Goal: Find specific page/section: Find specific page/section

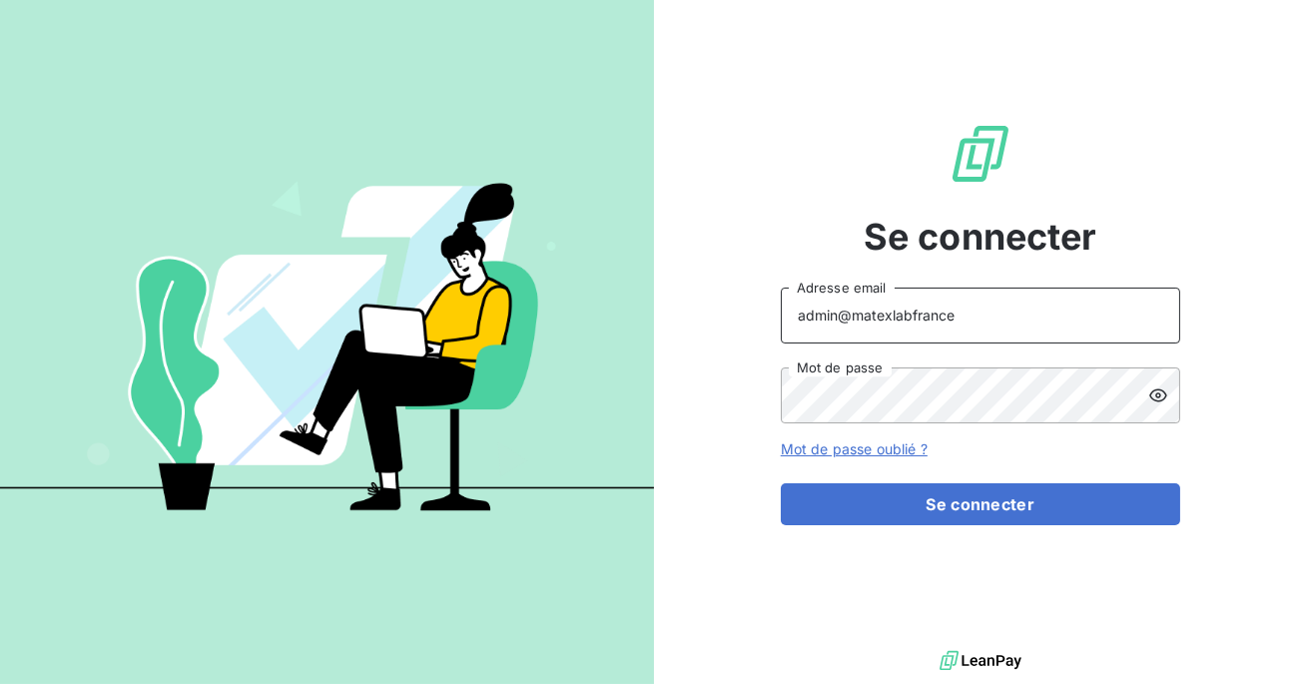
click at [946, 311] on input "admin@matexlabfrance" at bounding box center [980, 315] width 399 height 56
drag, startPoint x: 953, startPoint y: 324, endPoint x: 847, endPoint y: 320, distance: 105.9
click at [847, 320] on input "admin@matexlabfrance" at bounding box center [980, 315] width 399 height 56
type input "admin@bapvenissieux"
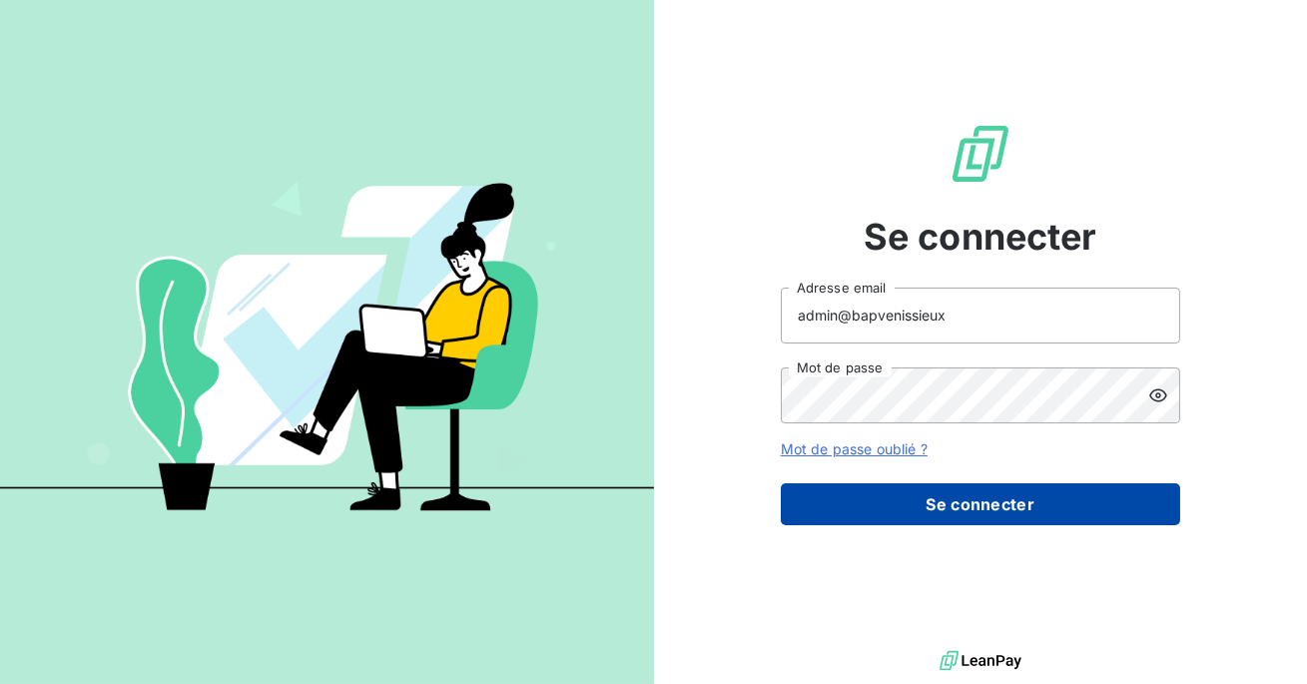
click at [938, 505] on button "Se connecter" at bounding box center [980, 504] width 399 height 42
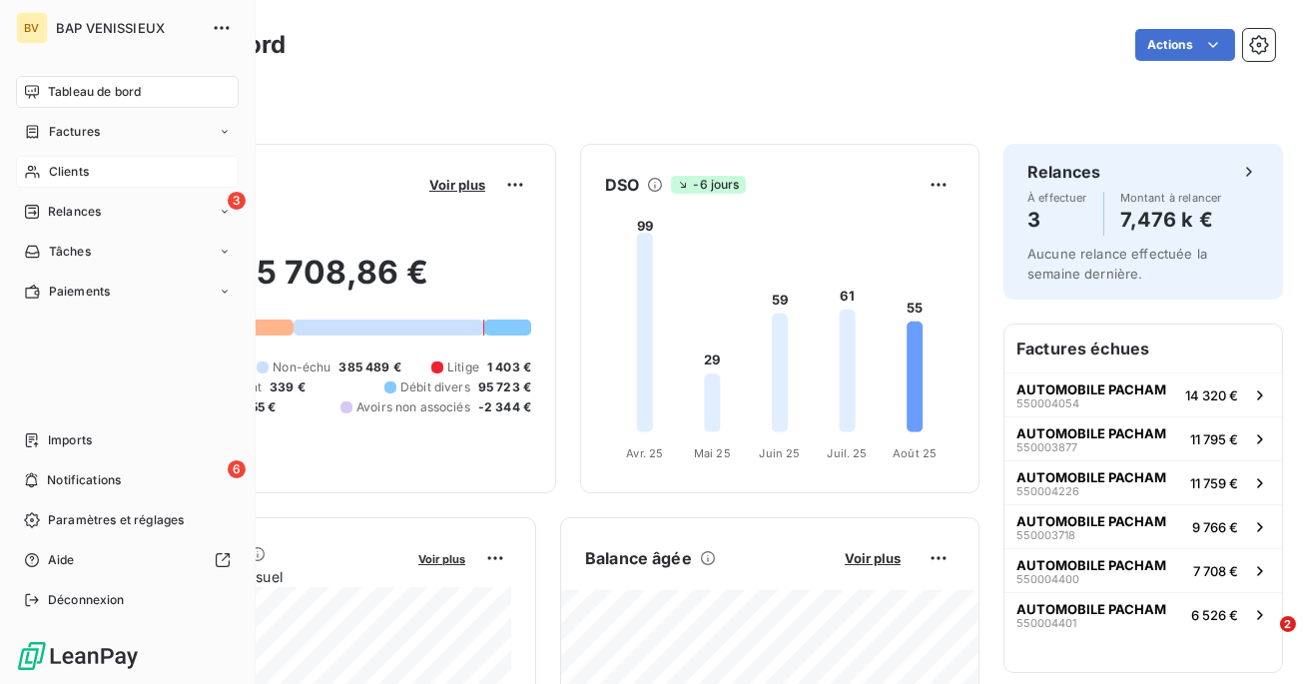
click at [35, 161] on div "Clients" at bounding box center [127, 172] width 223 height 32
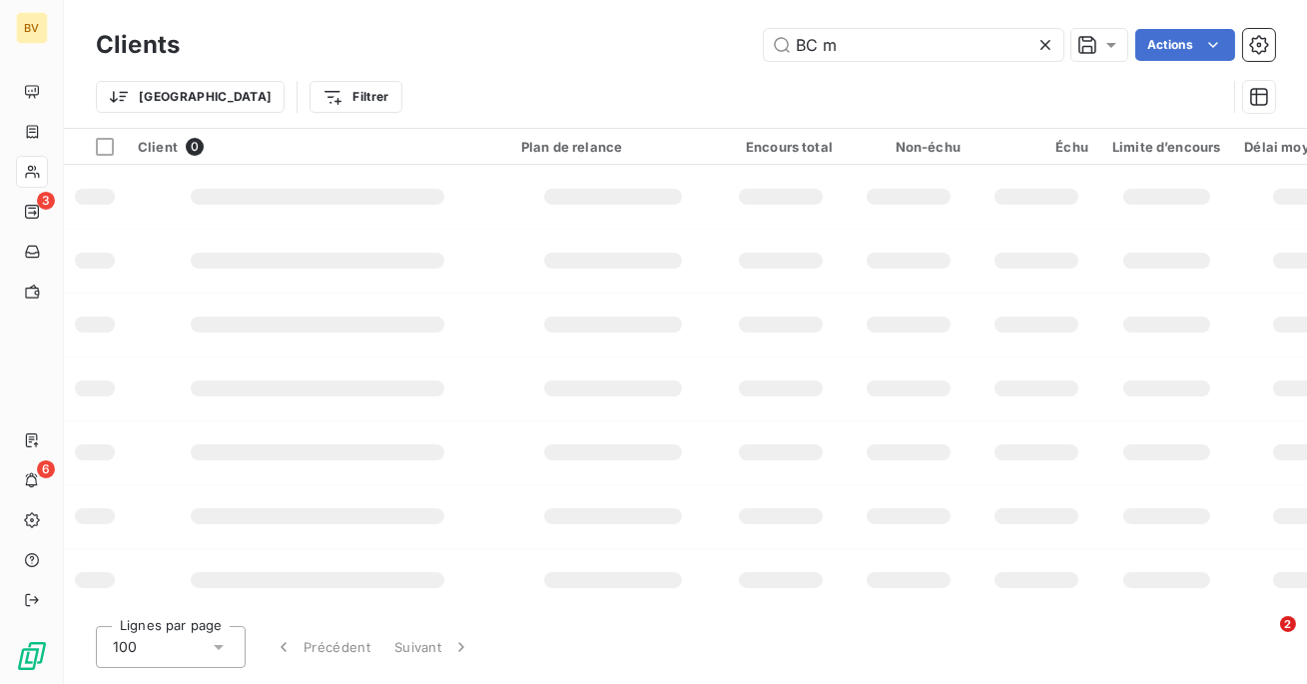
type input "BC"
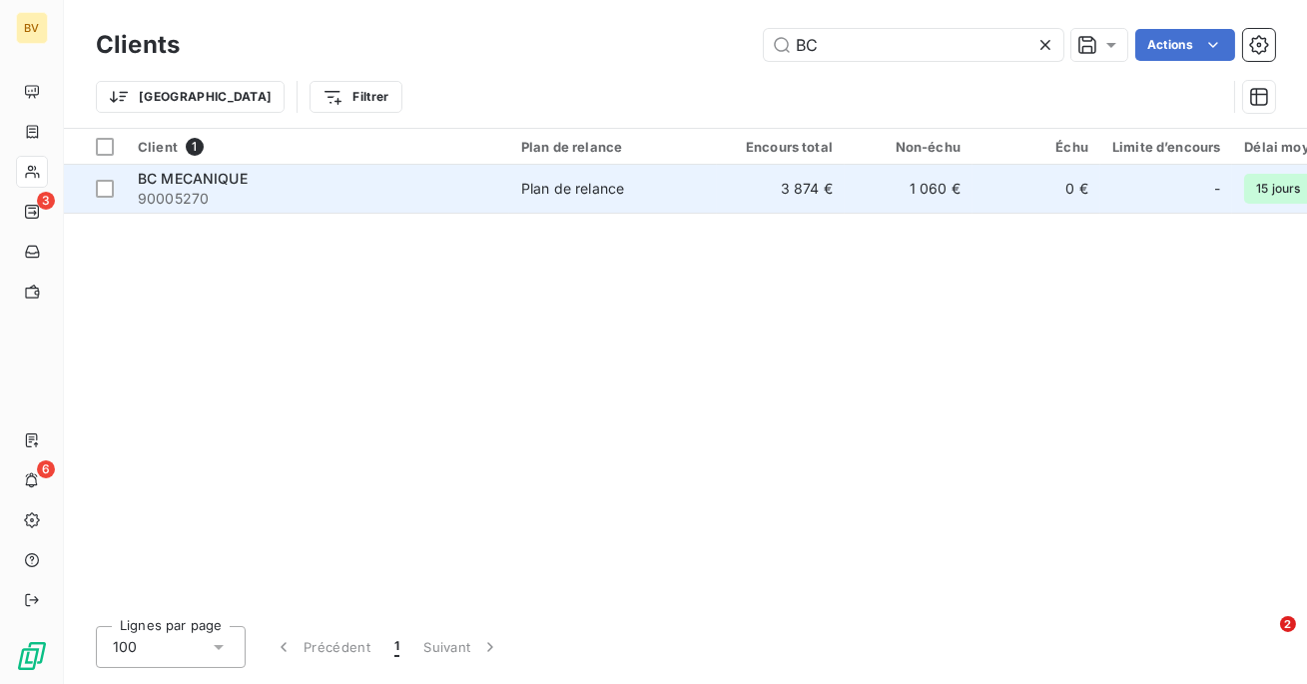
click at [518, 195] on td "Plan de relance" at bounding box center [613, 189] width 208 height 48
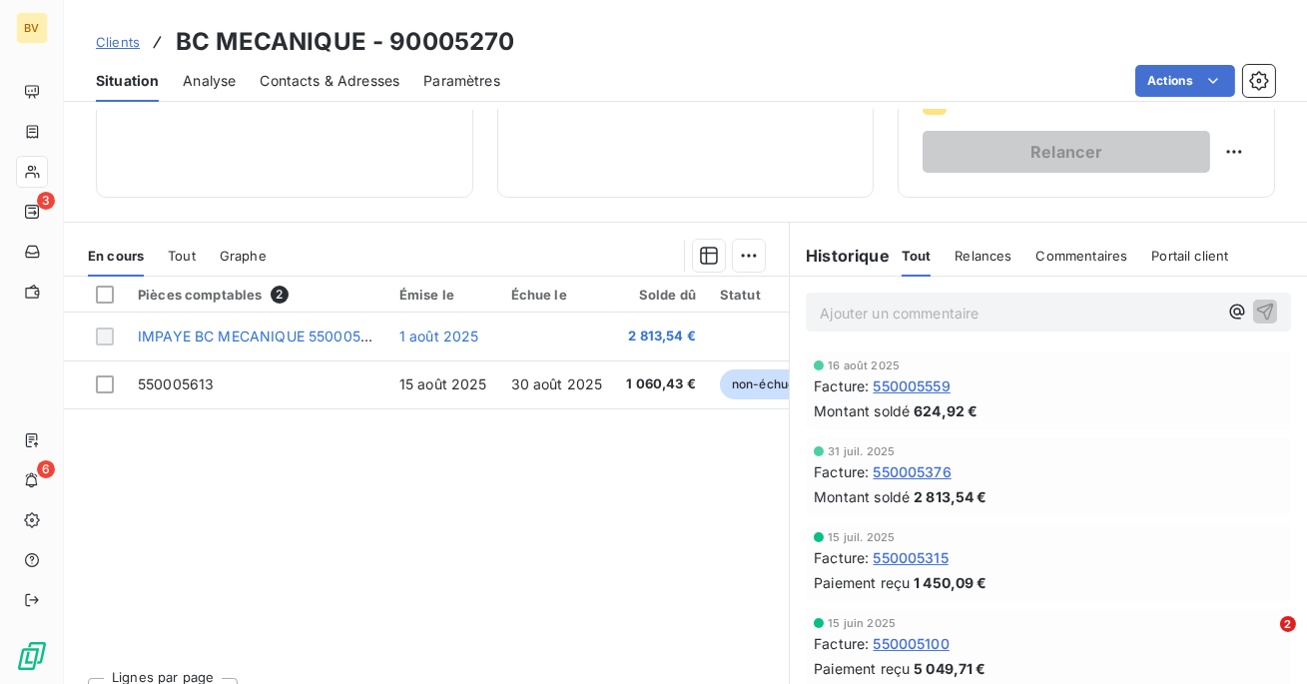
scroll to position [263, 0]
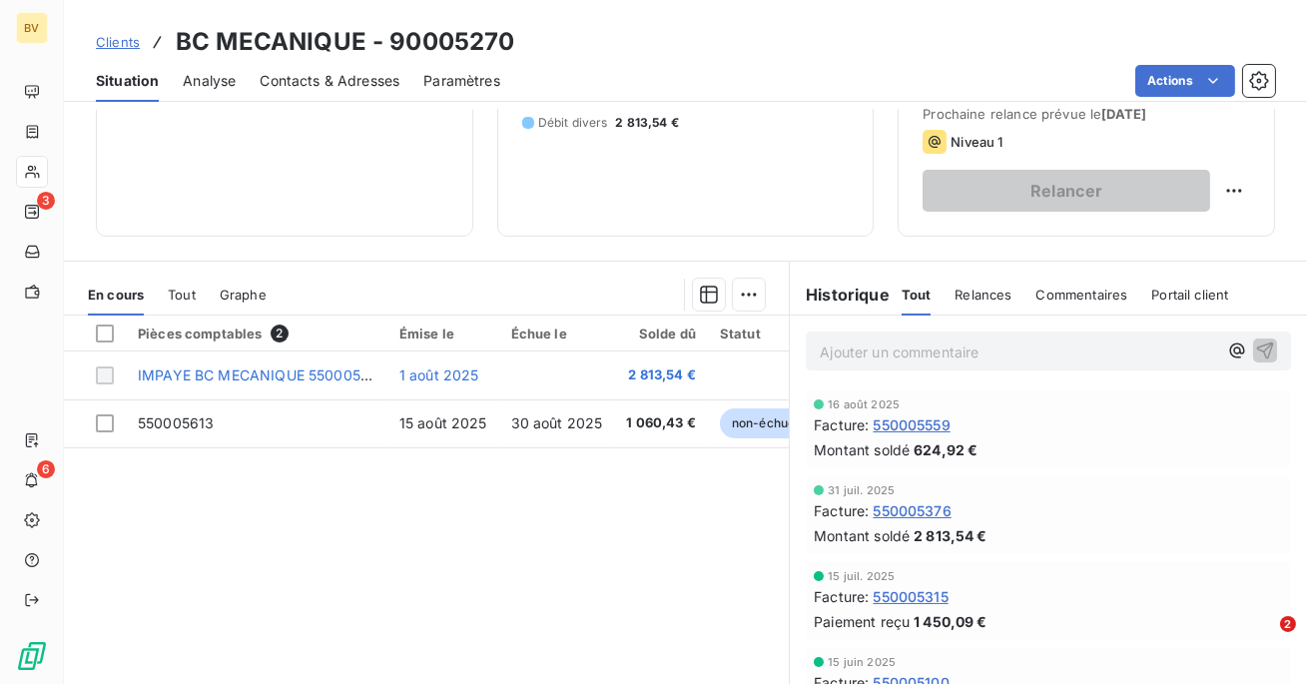
click at [190, 295] on span "Tout" at bounding box center [182, 294] width 28 height 16
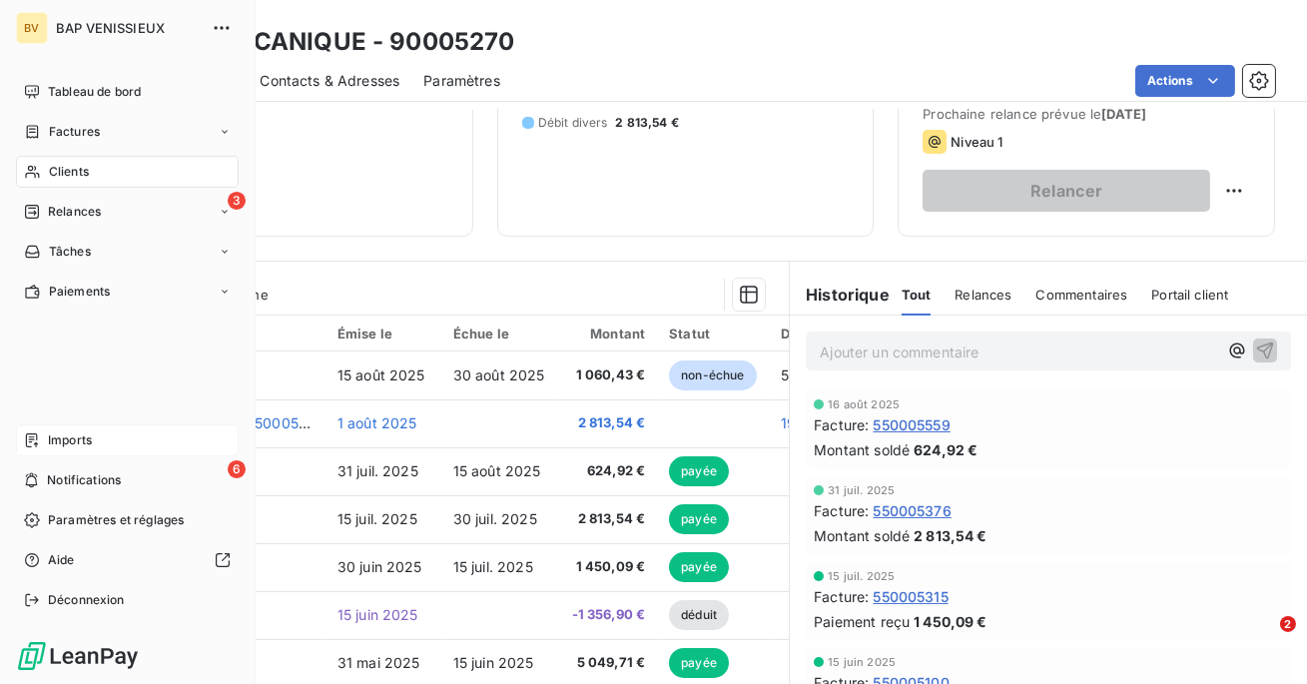
click at [85, 450] on div "Imports" at bounding box center [127, 440] width 223 height 32
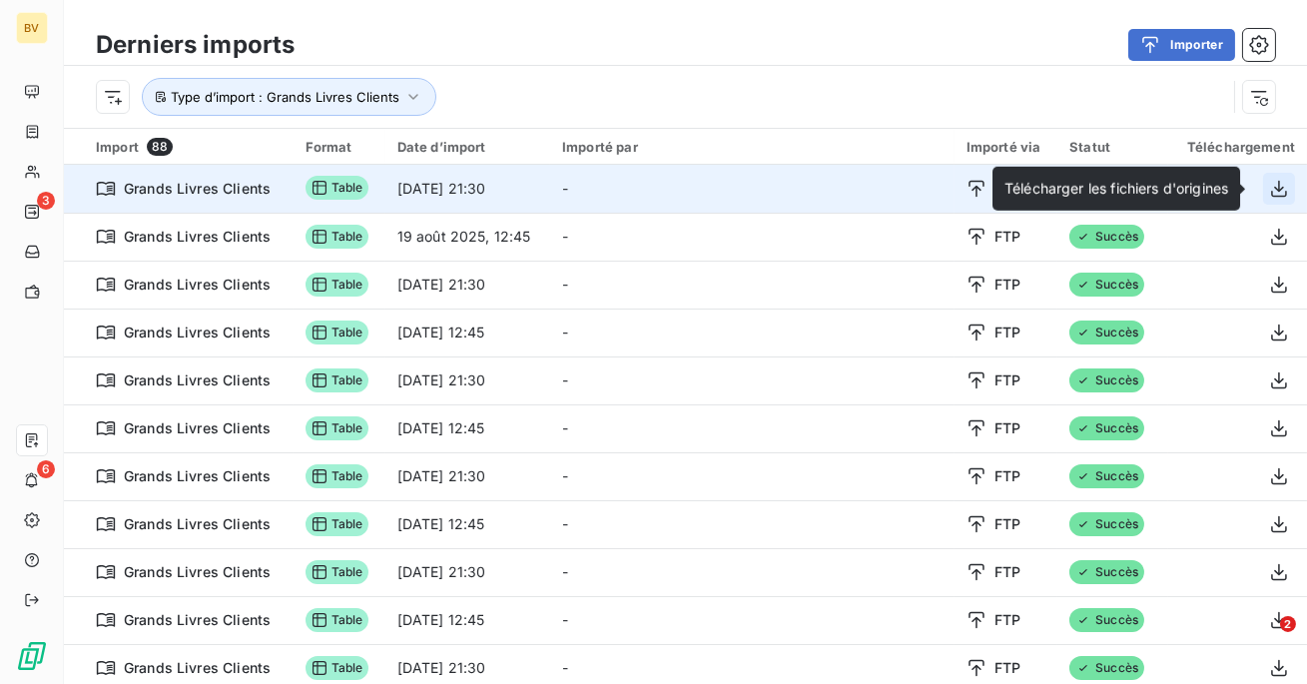
click at [1278, 184] on icon "button" at bounding box center [1279, 189] width 20 height 20
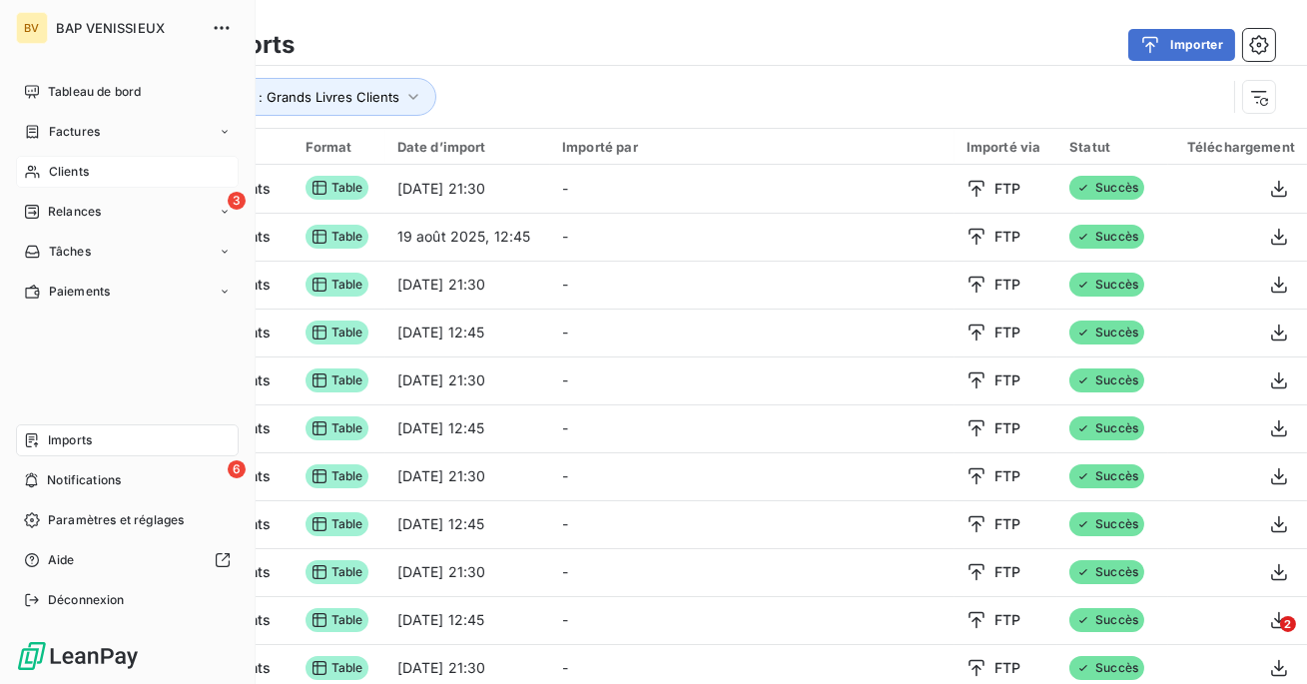
click at [57, 169] on span "Clients" at bounding box center [69, 172] width 40 height 18
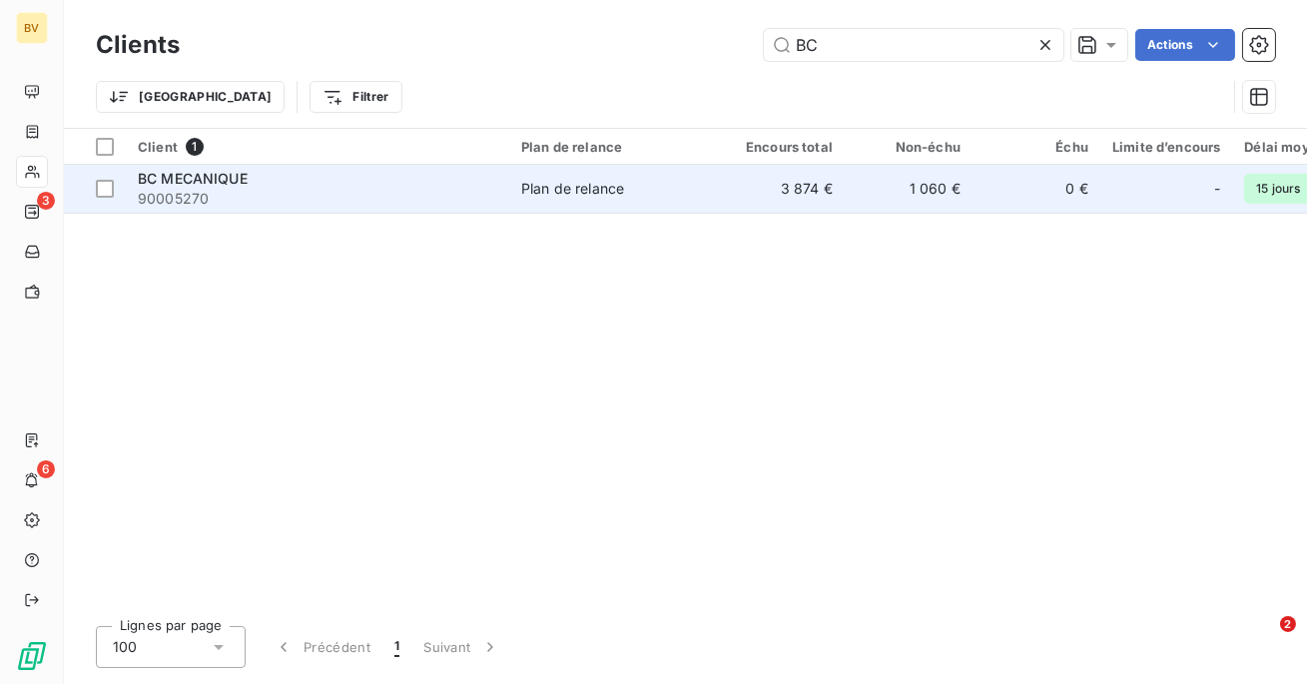
click at [374, 193] on span "90005270" at bounding box center [317, 199] width 359 height 20
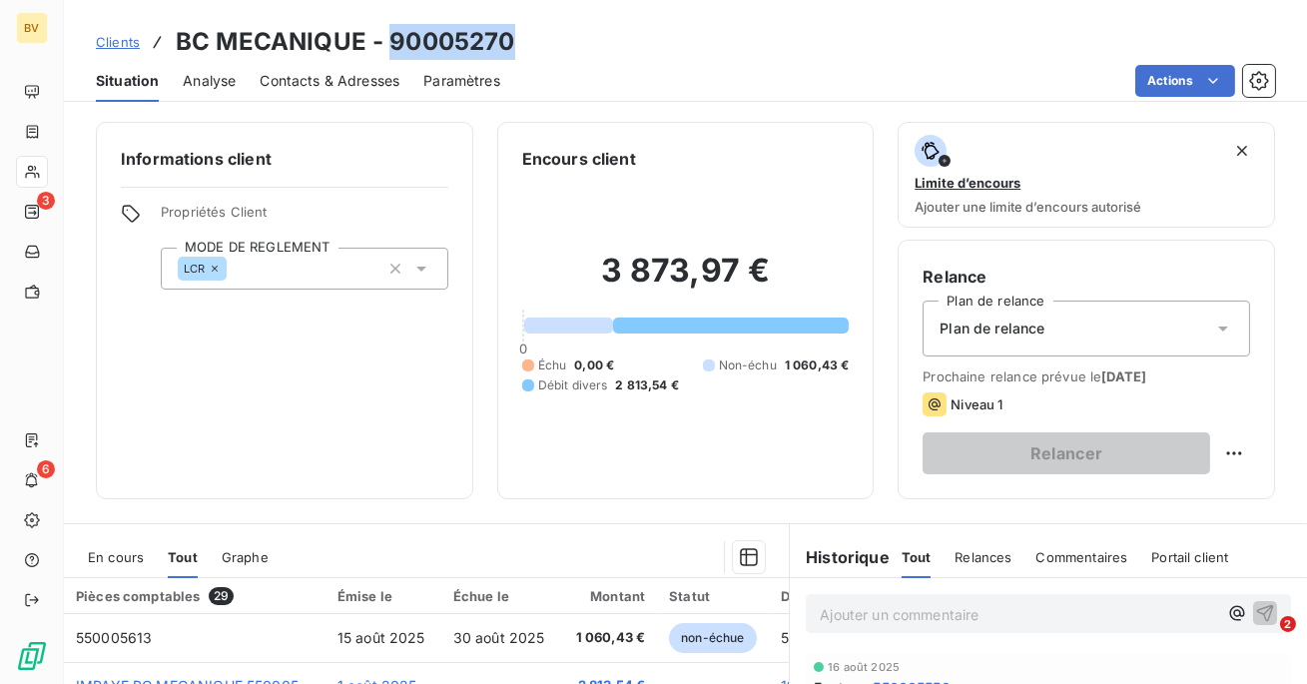
drag, startPoint x: 514, startPoint y: 43, endPoint x: 391, endPoint y: 45, distance: 122.8
click at [391, 45] on div "Clients BC MECANIQUE - 90005270" at bounding box center [685, 42] width 1243 height 36
copy h3 "90005270"
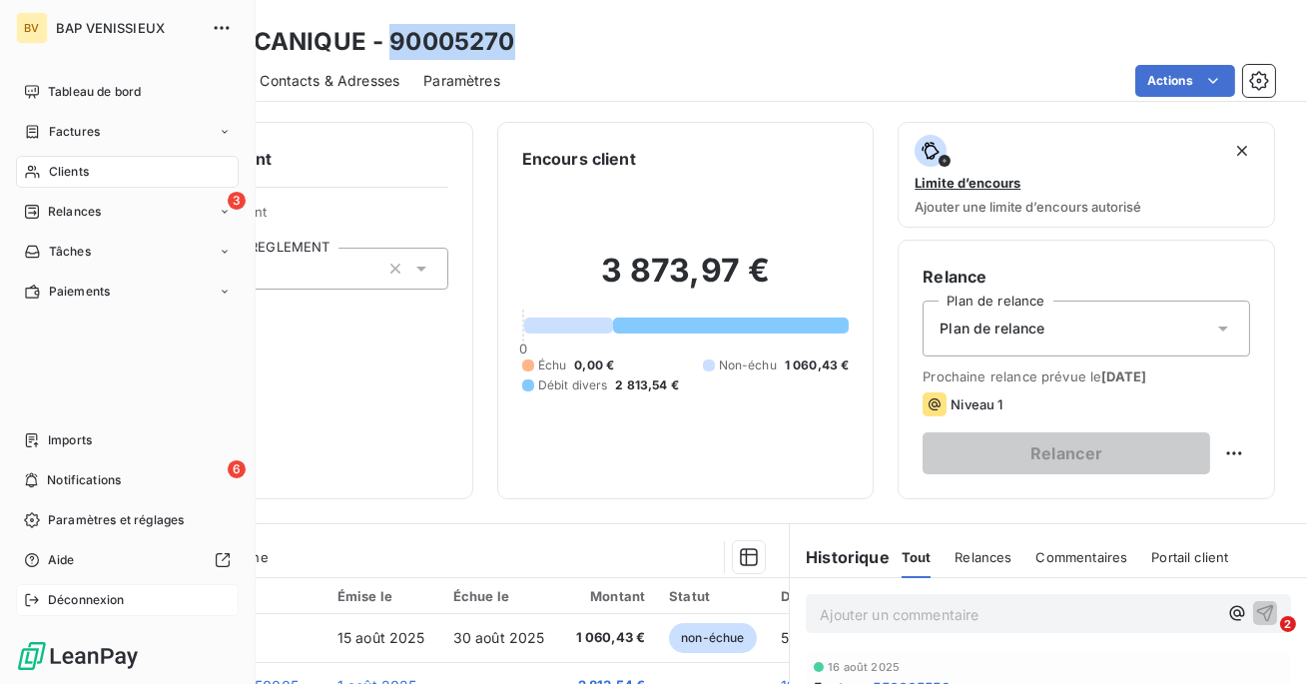
click at [91, 607] on span "Déconnexion" at bounding box center [86, 600] width 77 height 18
